Goal: Find specific page/section: Find specific page/section

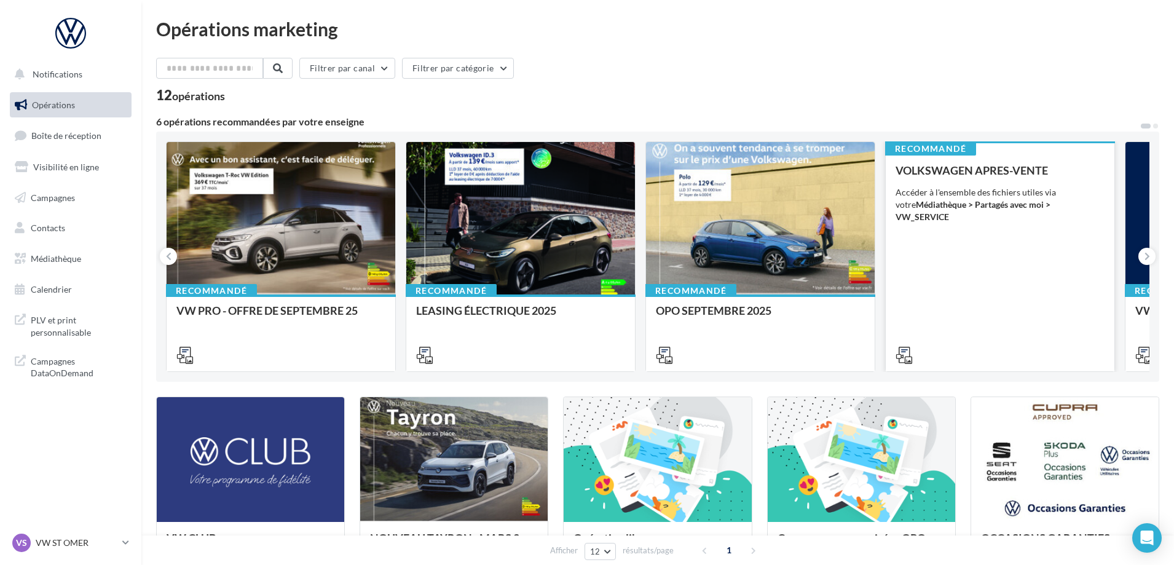
click at [998, 226] on div "VOLKSWAGEN APRES-VENTE Accéder à l'ensemble des fichiers utiles via votre Média…" at bounding box center [1000, 262] width 209 height 196
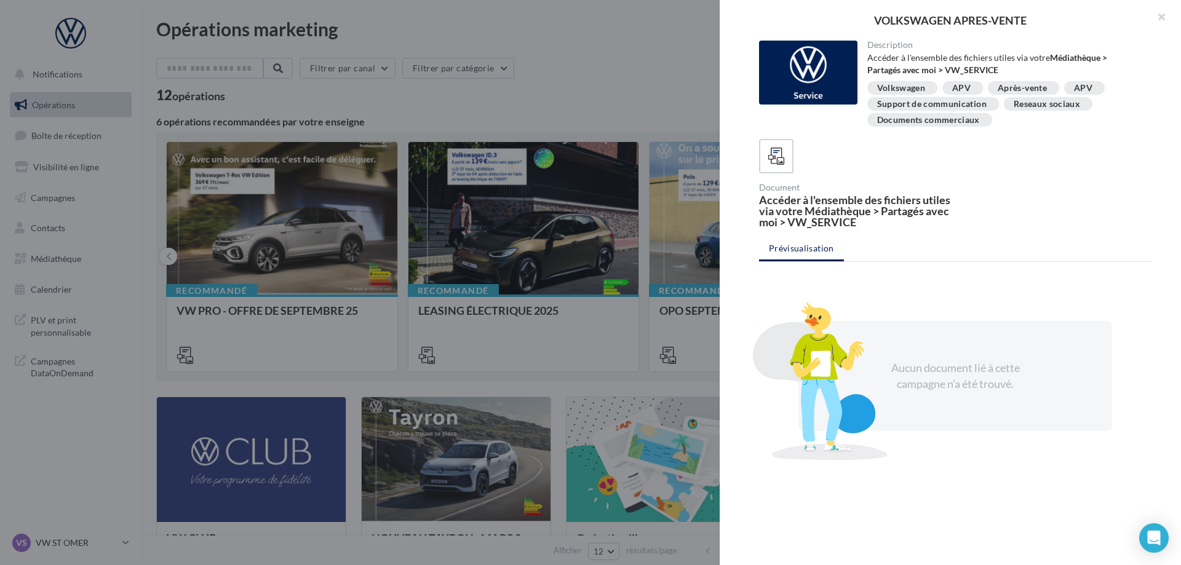
click at [963, 88] on div "APV" at bounding box center [961, 88] width 18 height 9
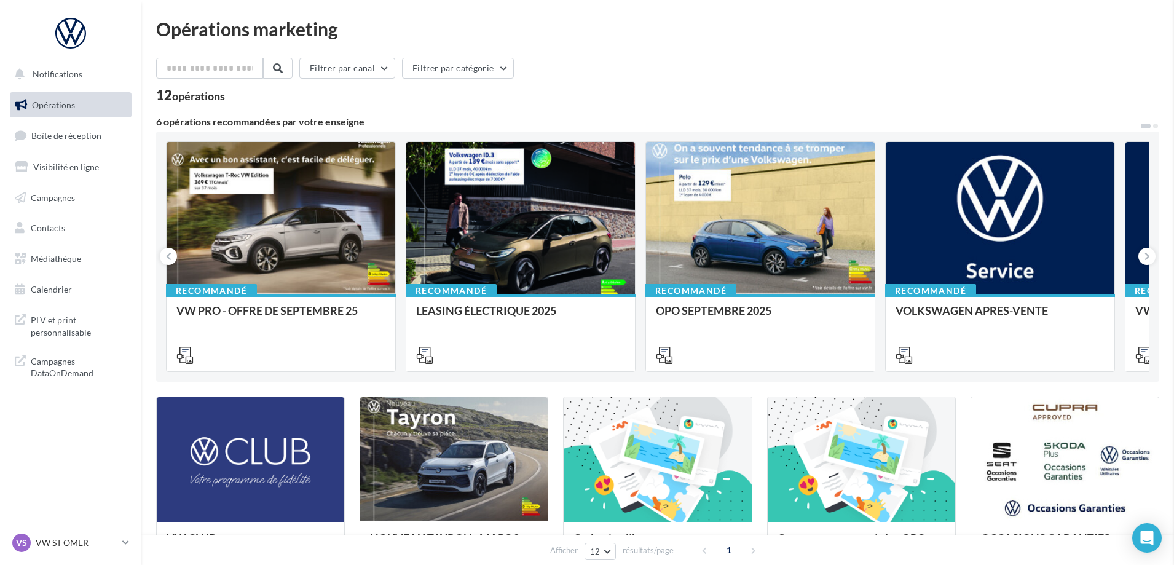
click at [56, 255] on span "Médiathèque" at bounding box center [56, 258] width 50 height 10
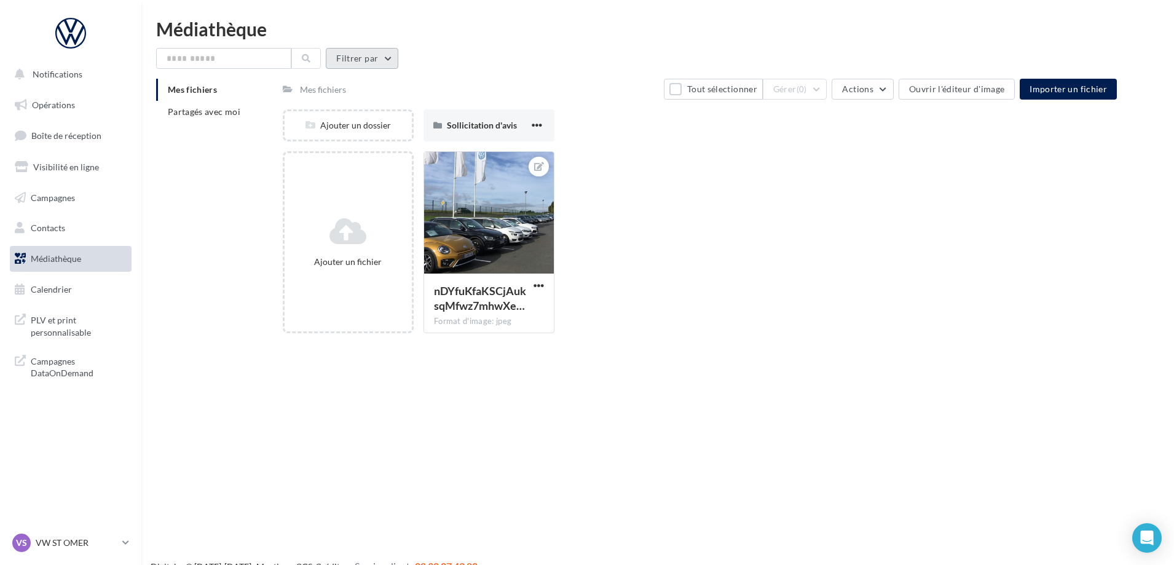
click at [386, 55] on button "Filtrer par" at bounding box center [362, 58] width 73 height 21
click at [384, 57] on button "Filtrer par" at bounding box center [362, 58] width 73 height 21
click at [49, 167] on span "Visibilité en ligne" at bounding box center [66, 167] width 66 height 10
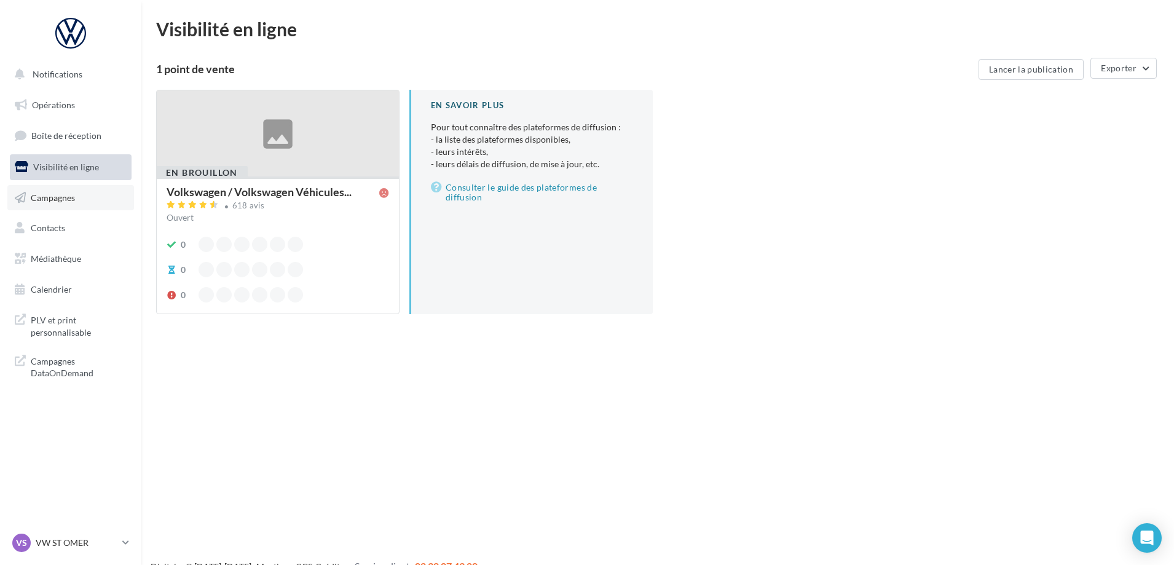
click at [53, 193] on span "Campagnes" at bounding box center [53, 197] width 44 height 10
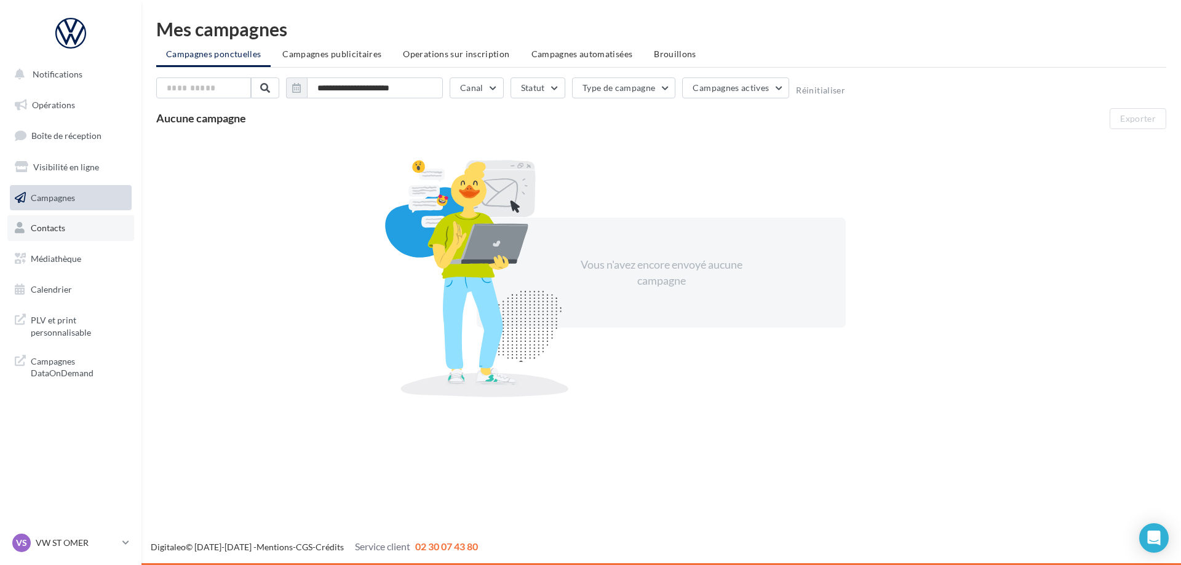
click at [63, 227] on span "Contacts" at bounding box center [48, 228] width 34 height 10
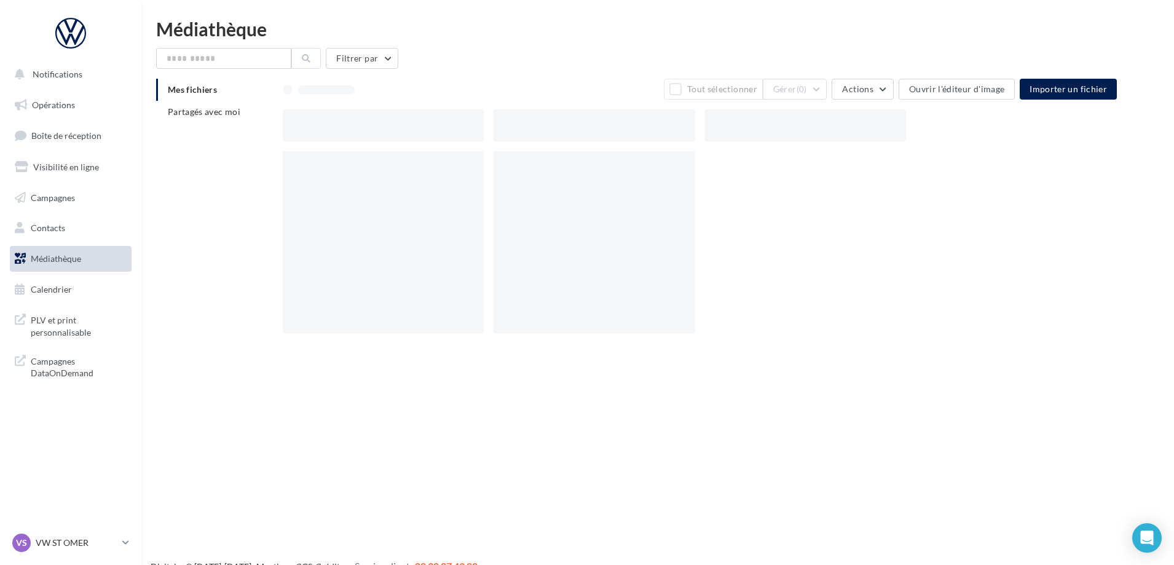
click at [72, 275] on ul "Opérations Boîte de réception Visibilité en ligne Campagnes Contacts Médiathèqu…" at bounding box center [71, 197] width 132 height 220
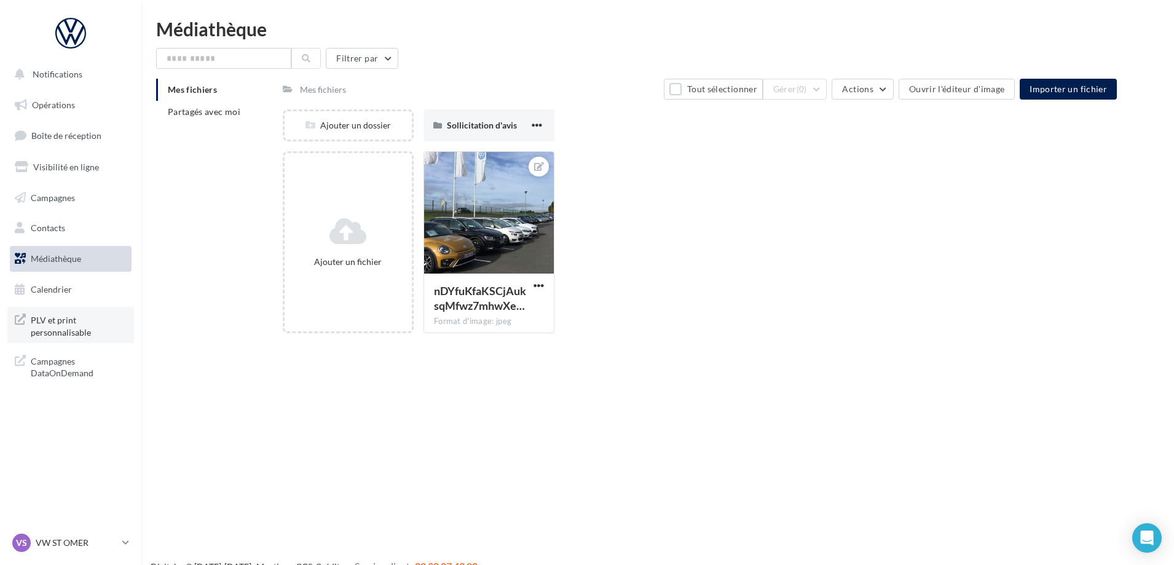
click at [73, 320] on span "PLV et print personnalisable" at bounding box center [79, 325] width 96 height 26
click at [69, 327] on span "PLV et print personnalisable" at bounding box center [79, 325] width 96 height 26
